Goal: Task Accomplishment & Management: Use online tool/utility

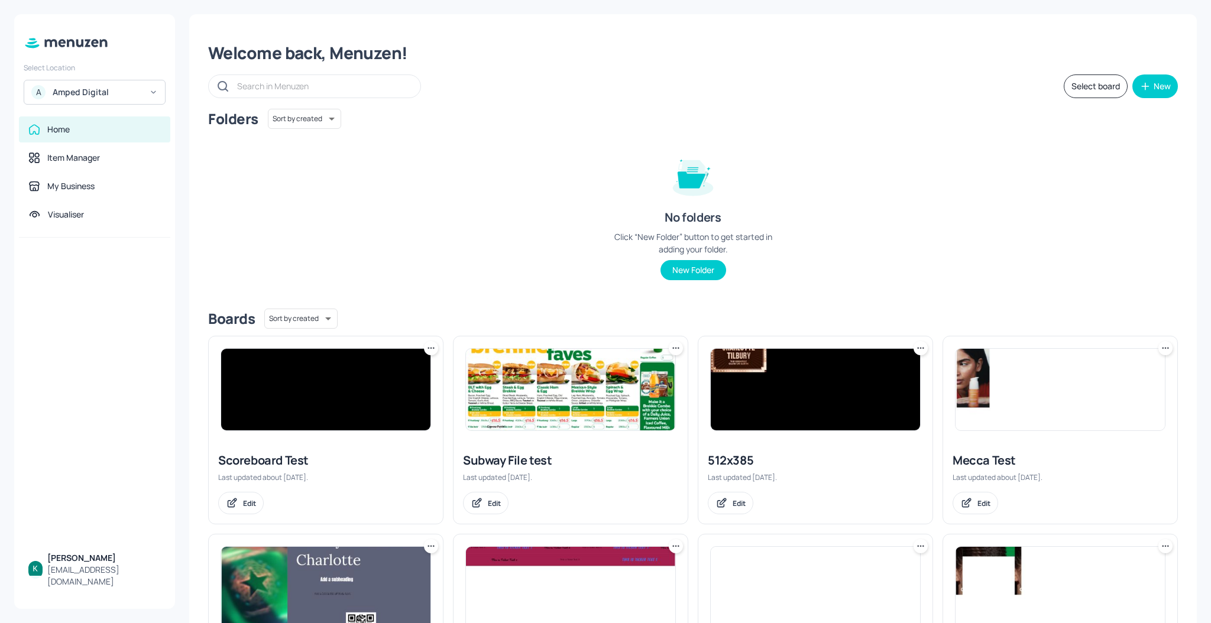
click at [86, 95] on div "Amped Digital" at bounding box center [97, 92] width 89 height 12
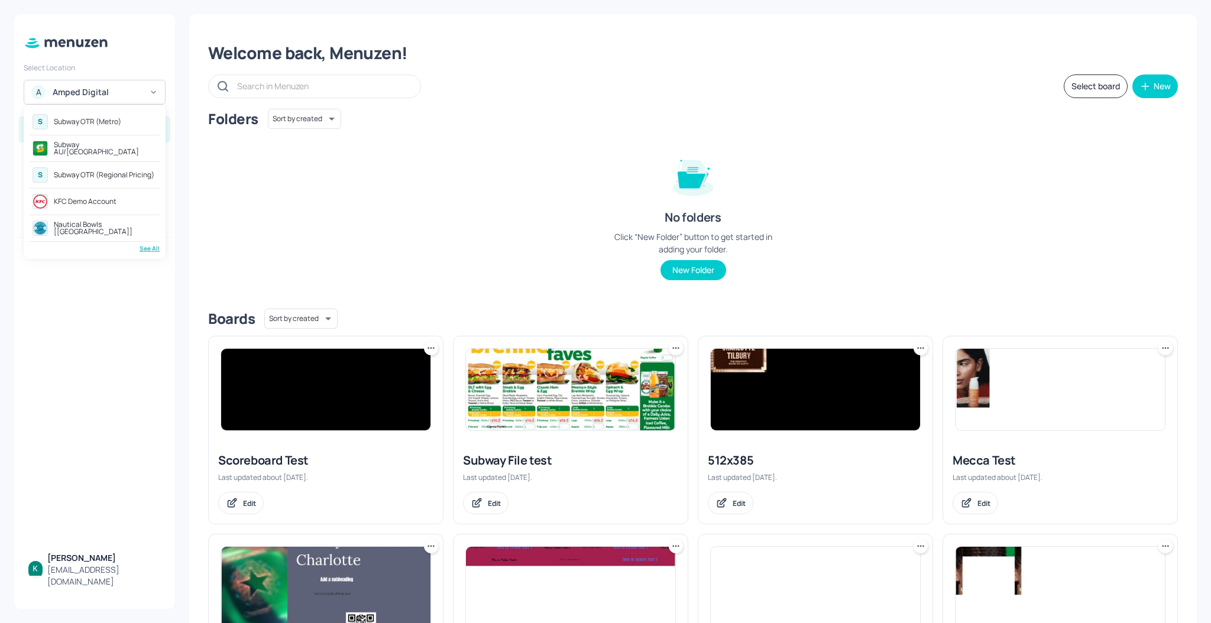
click at [86, 149] on div "Subway AU/[GEOGRAPHIC_DATA]" at bounding box center [105, 148] width 103 height 14
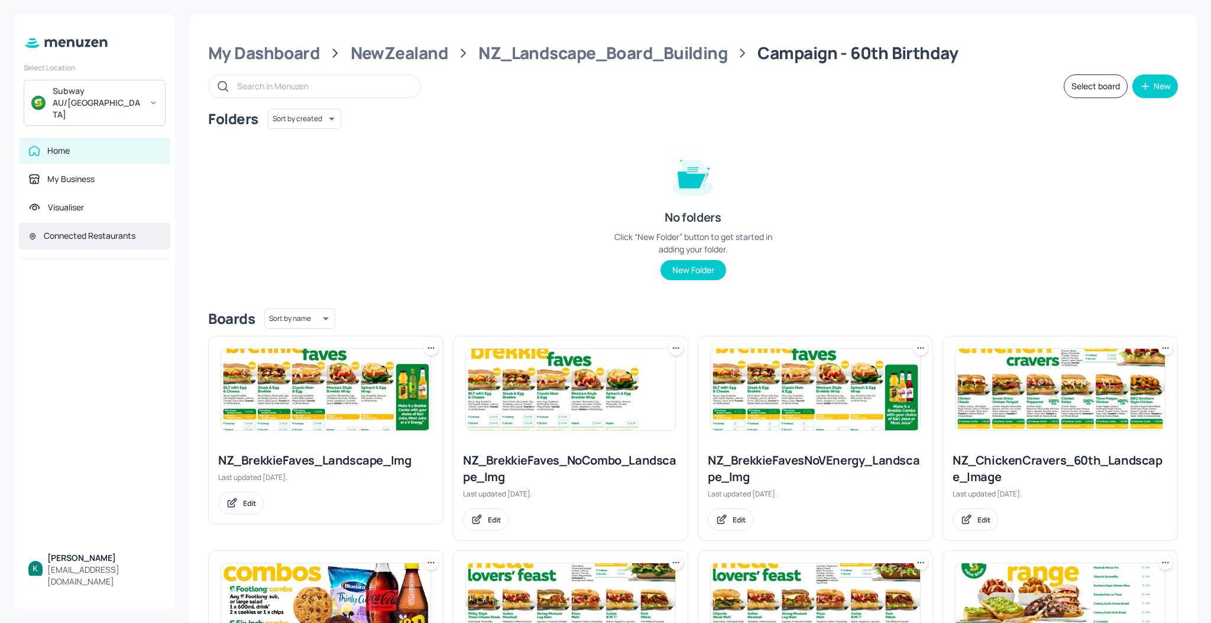
click at [67, 230] on div "Connected Restaurants" at bounding box center [90, 236] width 92 height 12
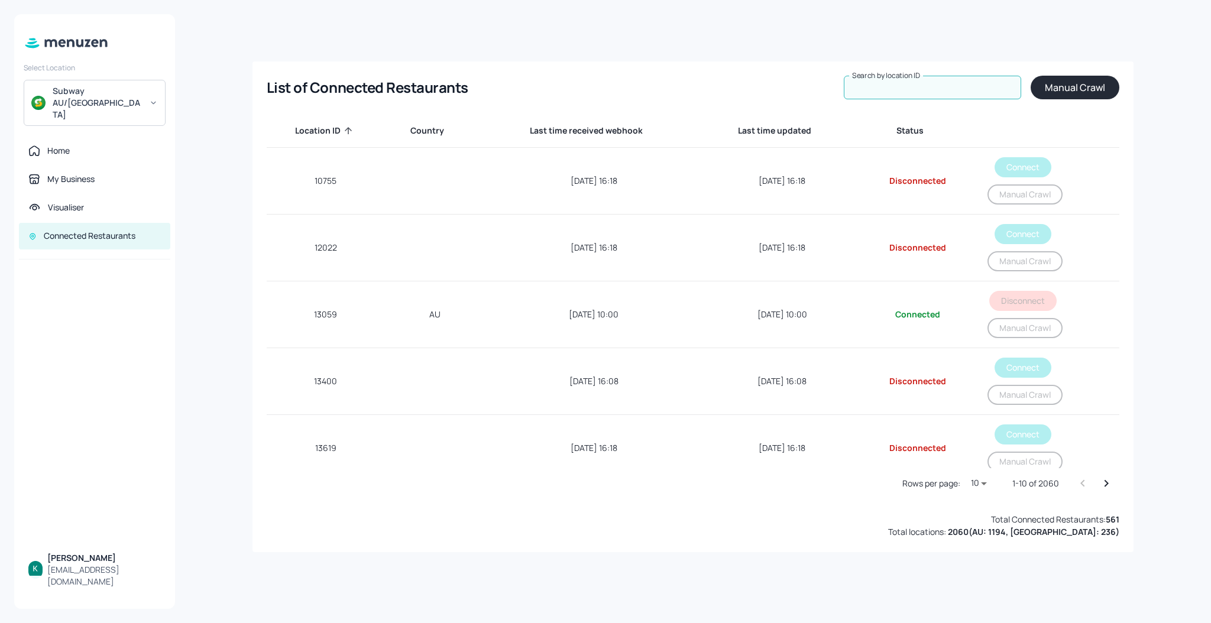
click at [971, 91] on input "Search by location ID" at bounding box center [932, 88] width 177 height 24
paste input "32345"
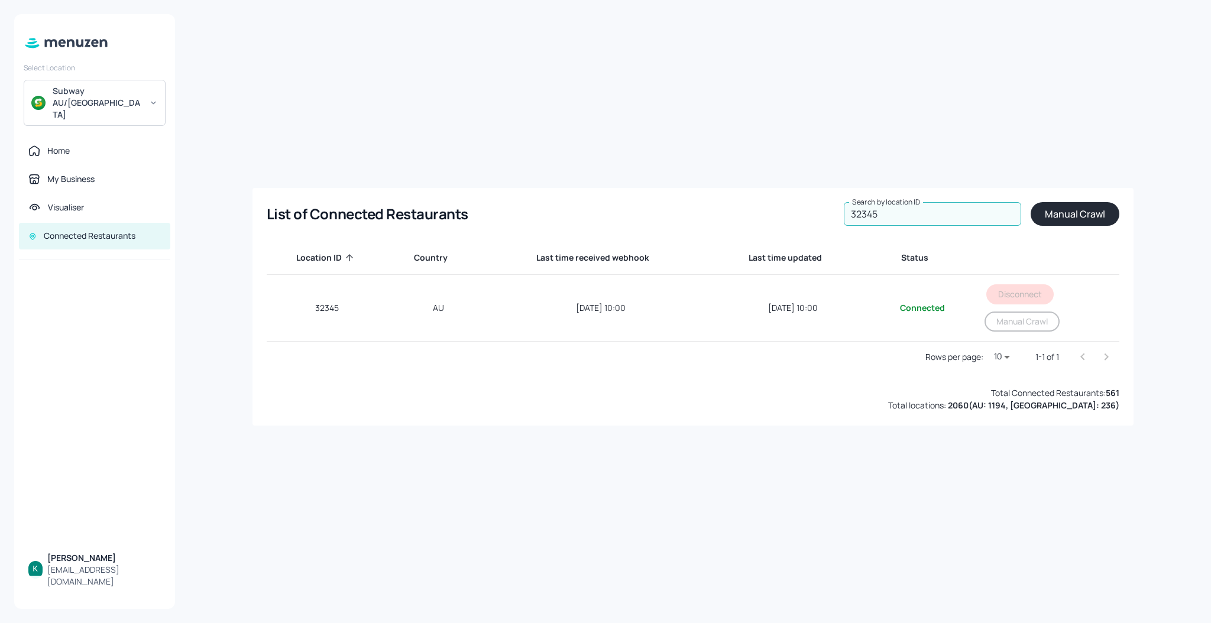
type input "32345"
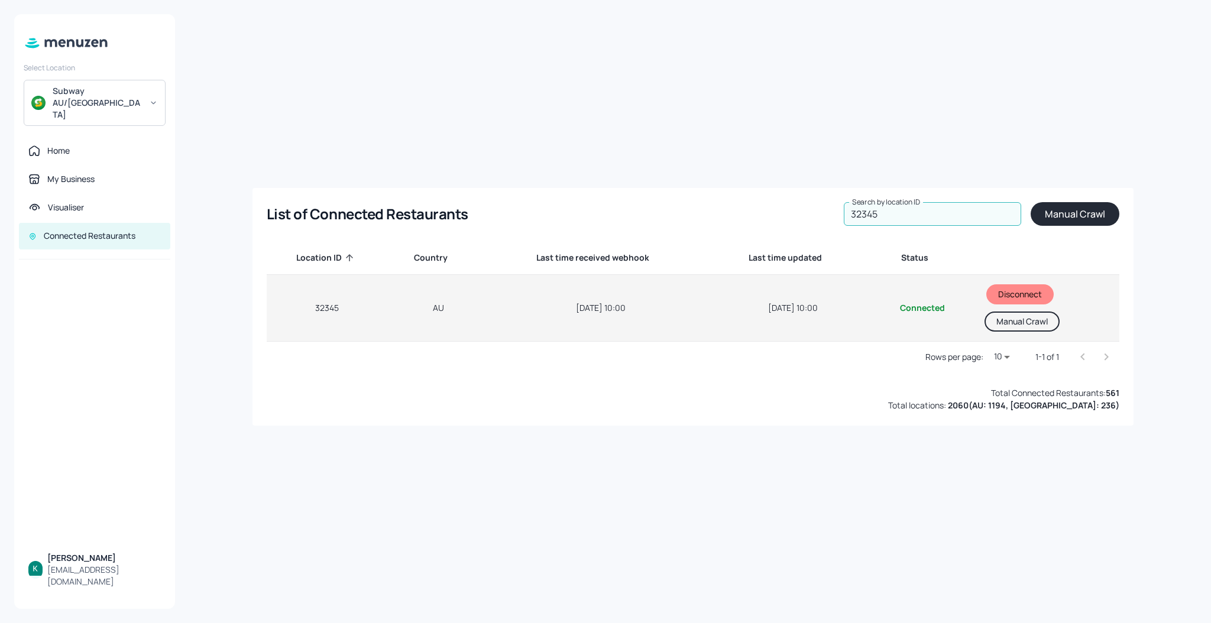
click at [1035, 327] on button "Manual Crawl" at bounding box center [1022, 322] width 75 height 20
